Goal: Task Accomplishment & Management: Complete application form

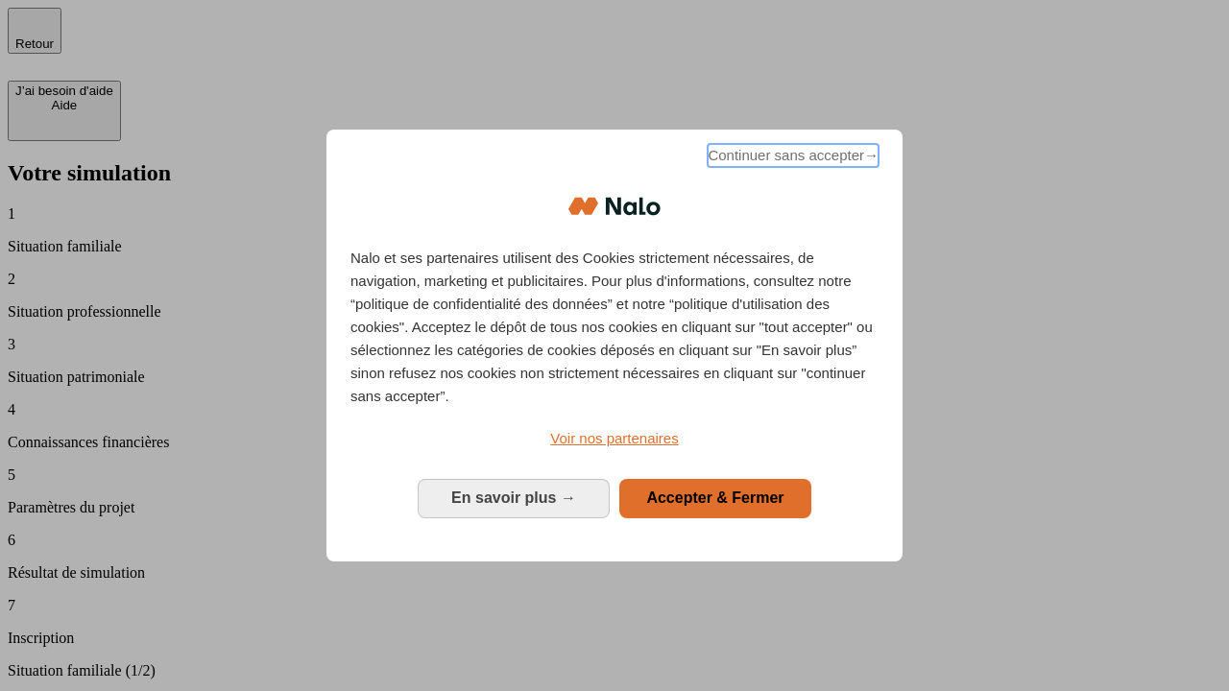
click at [791, 158] on span "Continuer sans accepter →" at bounding box center [793, 155] width 171 height 23
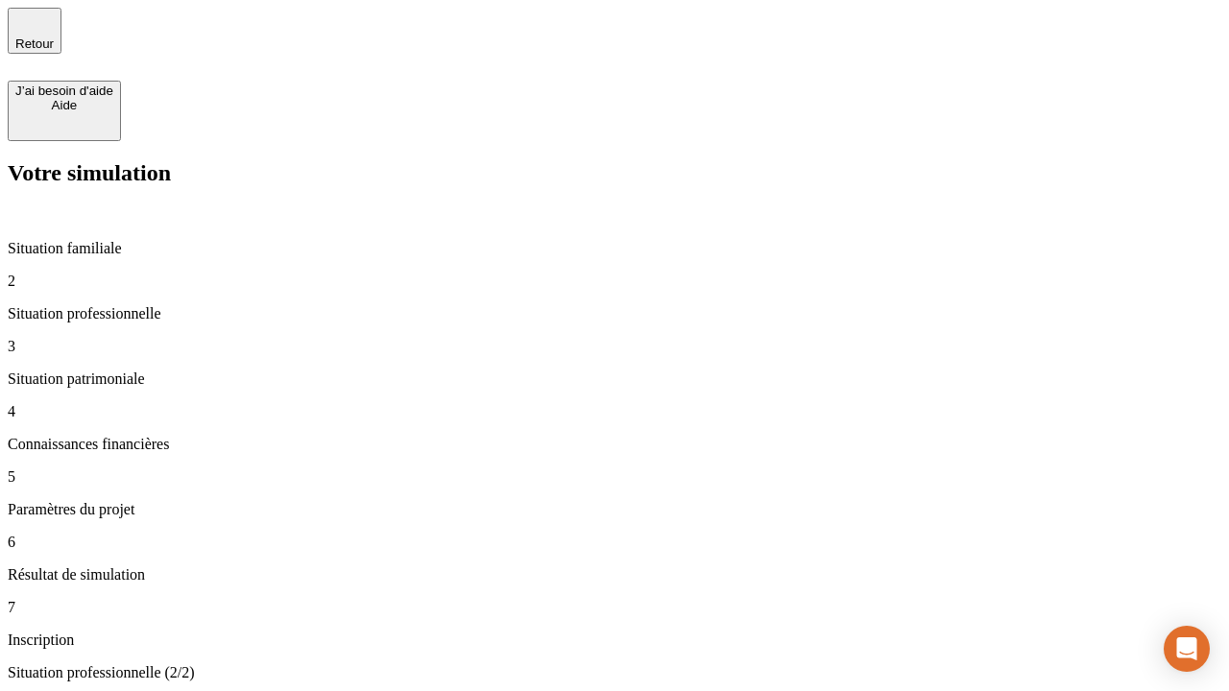
type input "30 000"
type input "1 000"
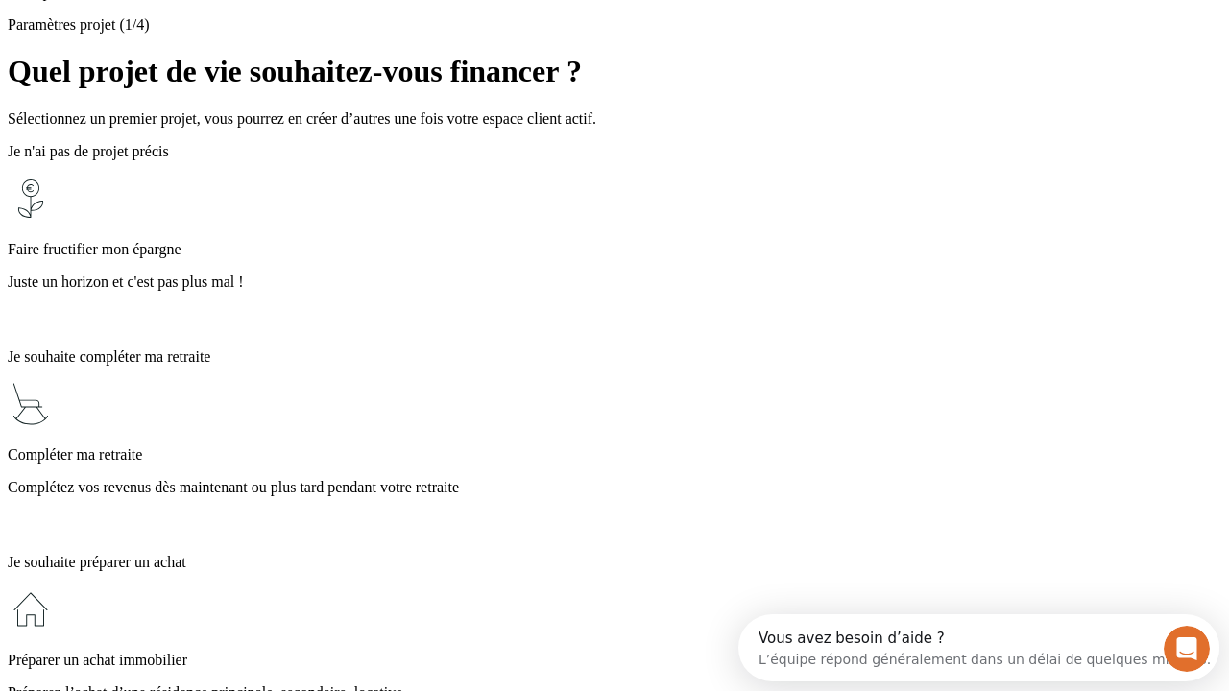
scroll to position [36, 0]
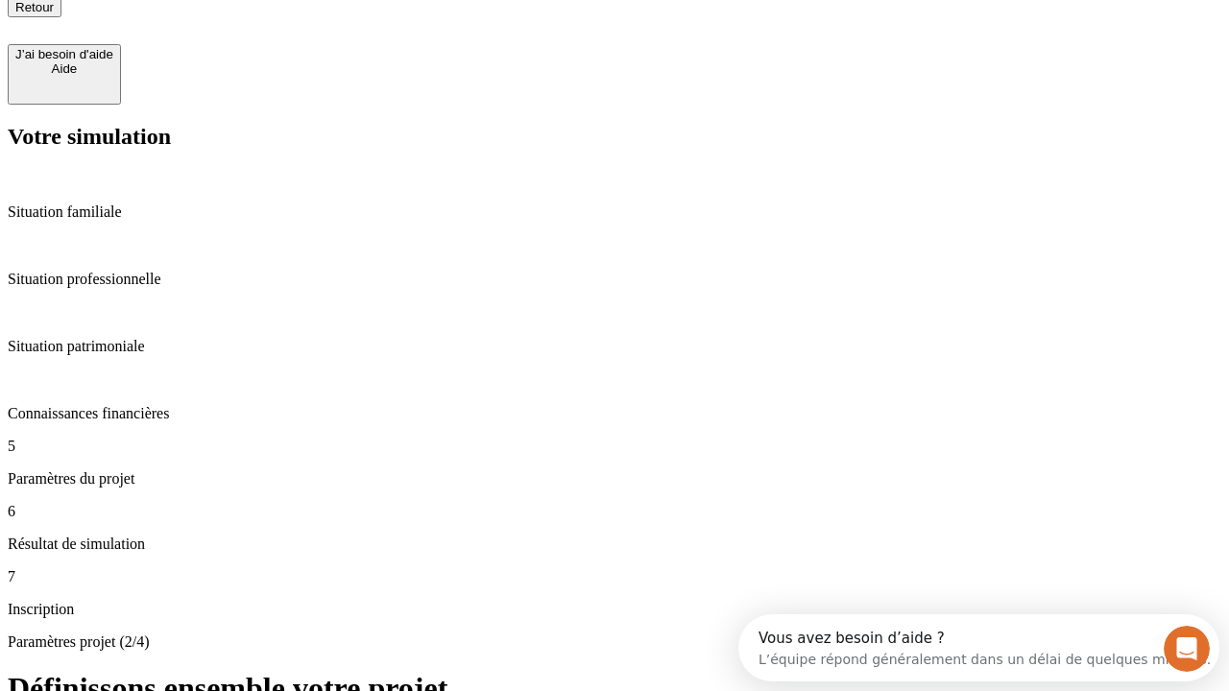
type input "65"
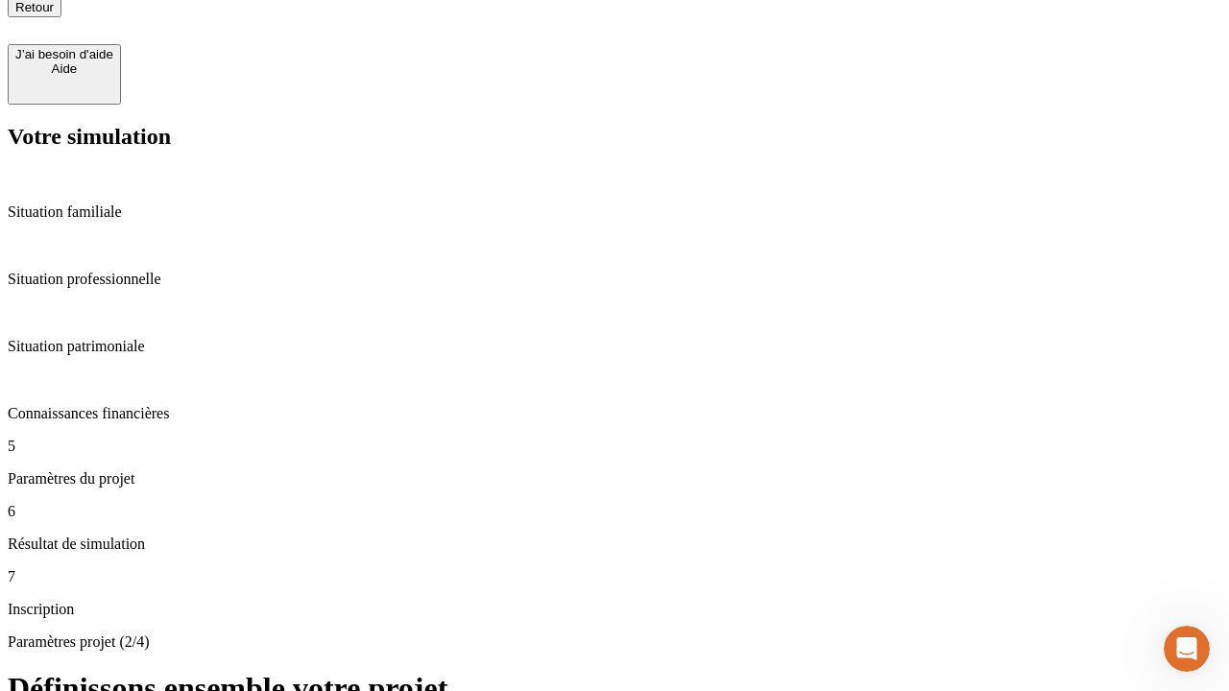
type input "5 000"
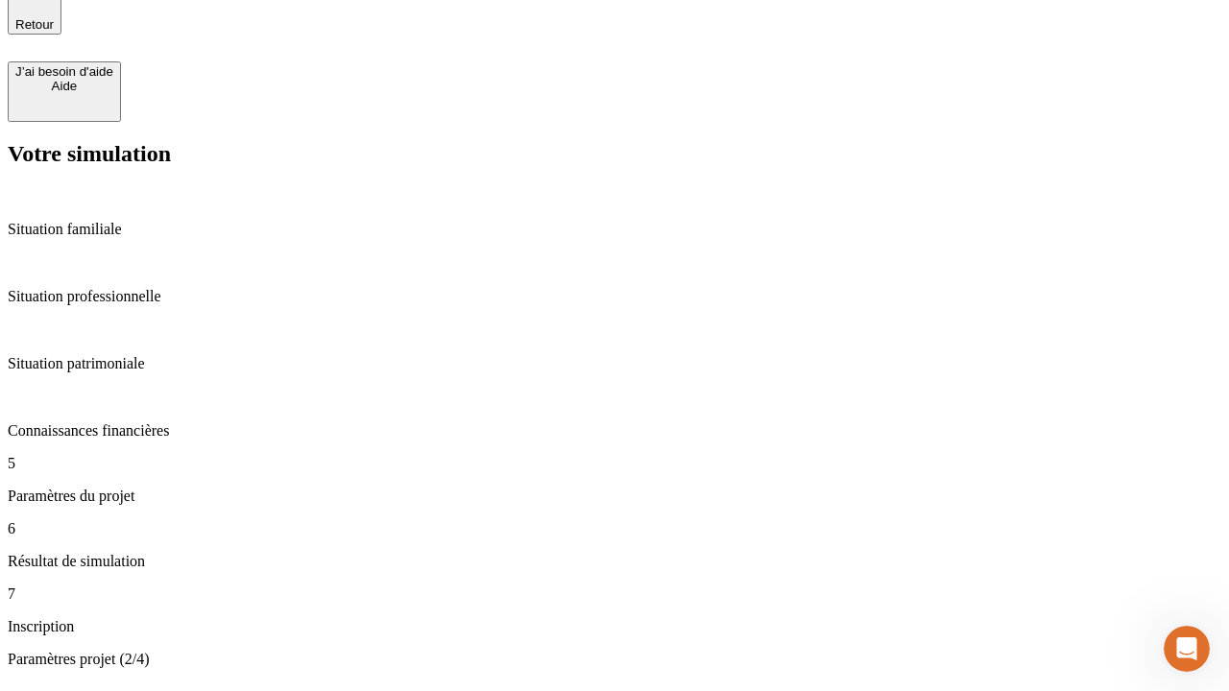
type input "640"
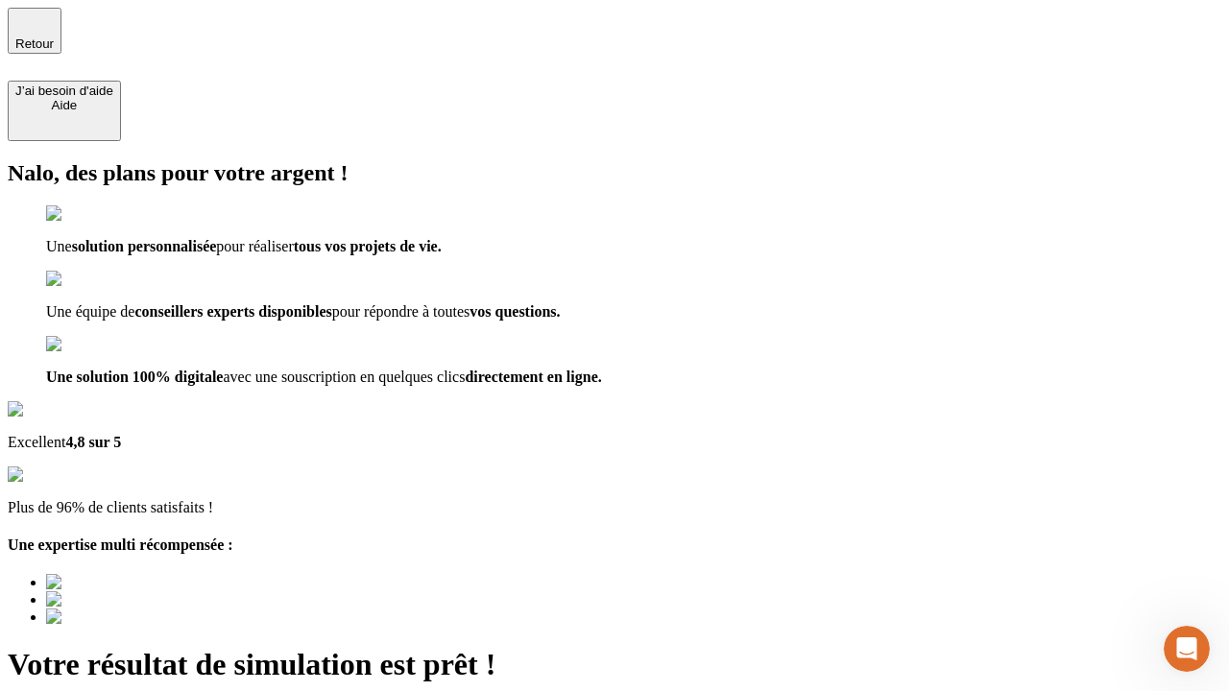
type input "[EMAIL_ADDRESS][DOMAIN_NAME]"
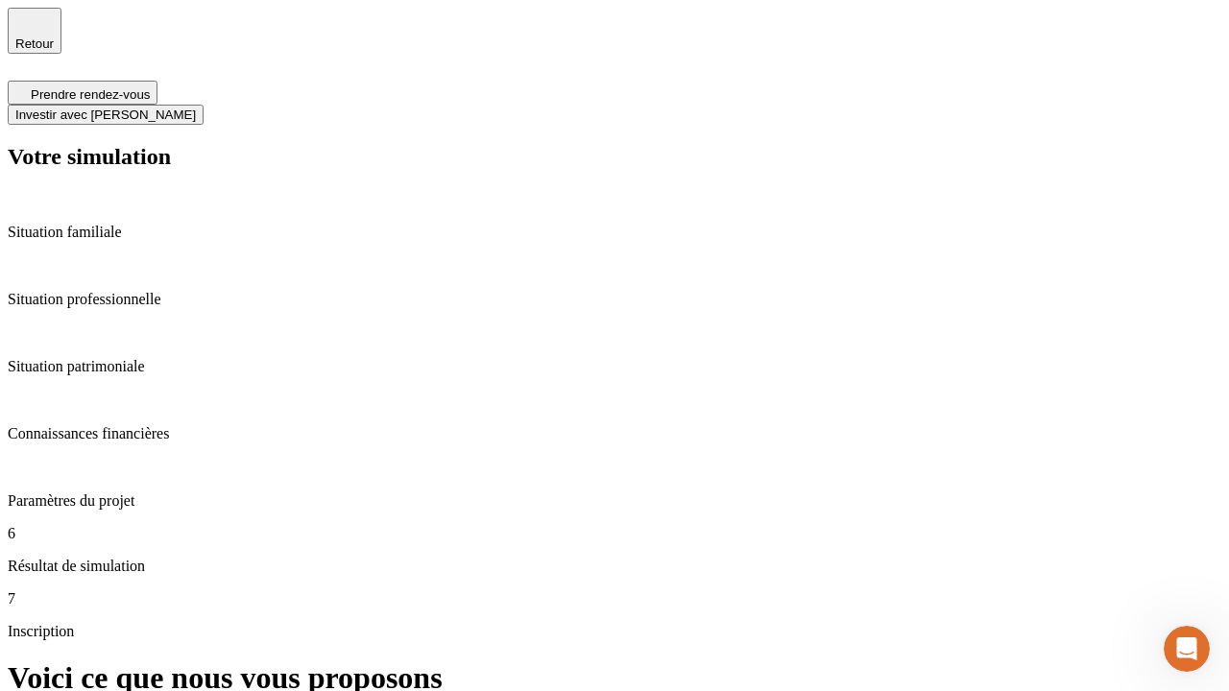
click at [196, 108] on span "Investir avec [PERSON_NAME]" at bounding box center [105, 115] width 181 height 14
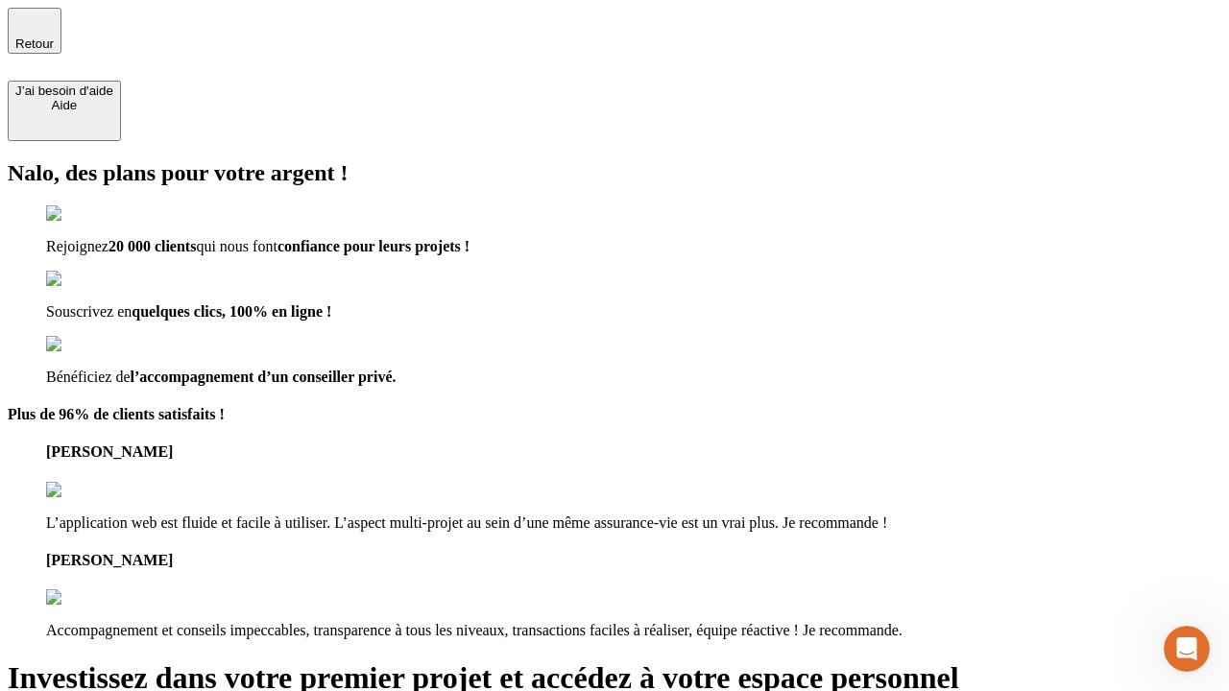
type input "[EMAIL_ADDRESS][DOMAIN_NAME]"
